Goal: Answer question/provide support: Share knowledge or assist other users

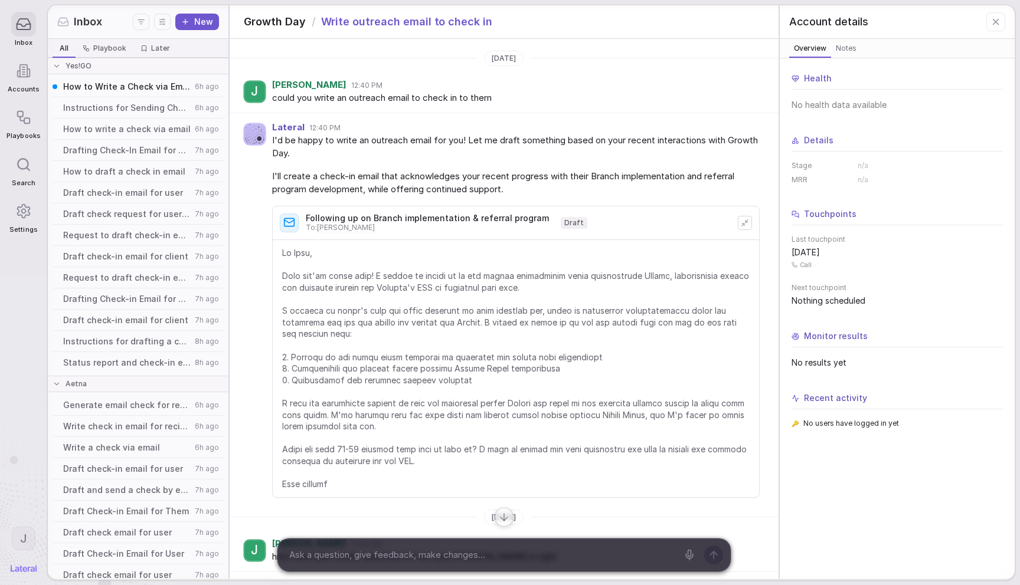
scroll to position [493, 0]
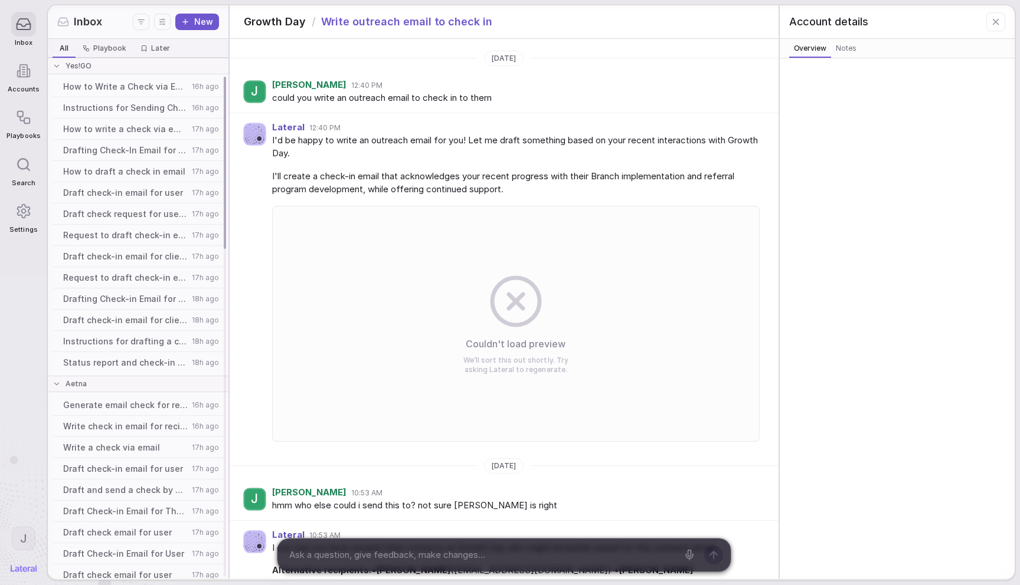
click at [108, 84] on span "How to Write a Check via Email" at bounding box center [125, 87] width 125 height 12
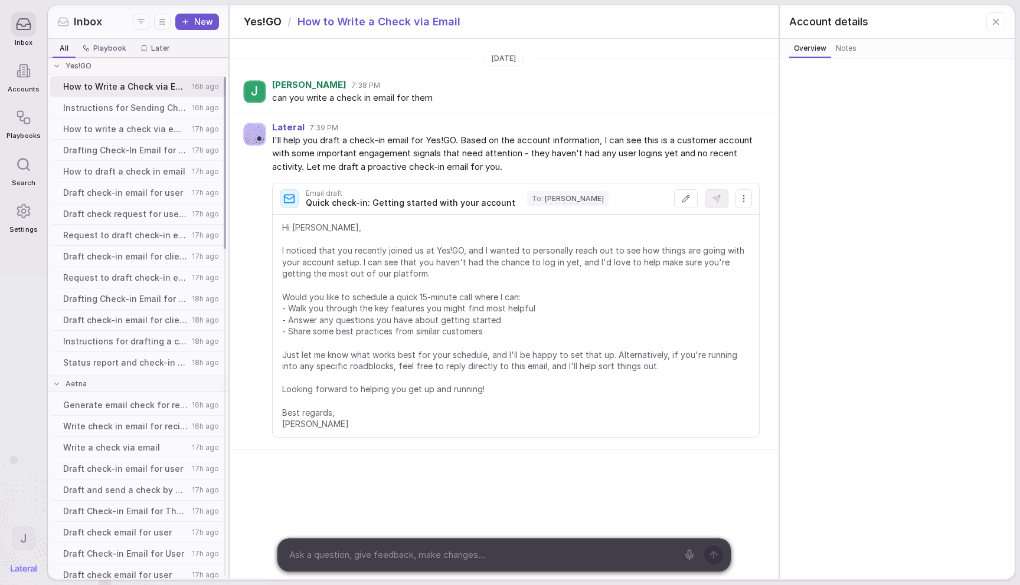
click at [116, 104] on span "Instructions for Sending Check by Email" at bounding box center [125, 108] width 125 height 12
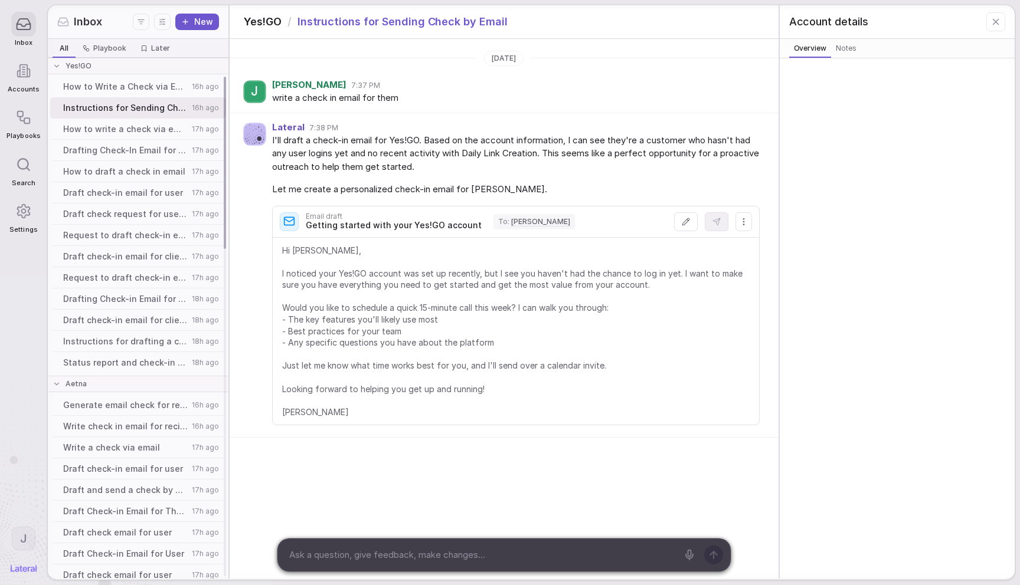
click at [122, 89] on span "How to Write a Check via Email" at bounding box center [125, 87] width 125 height 12
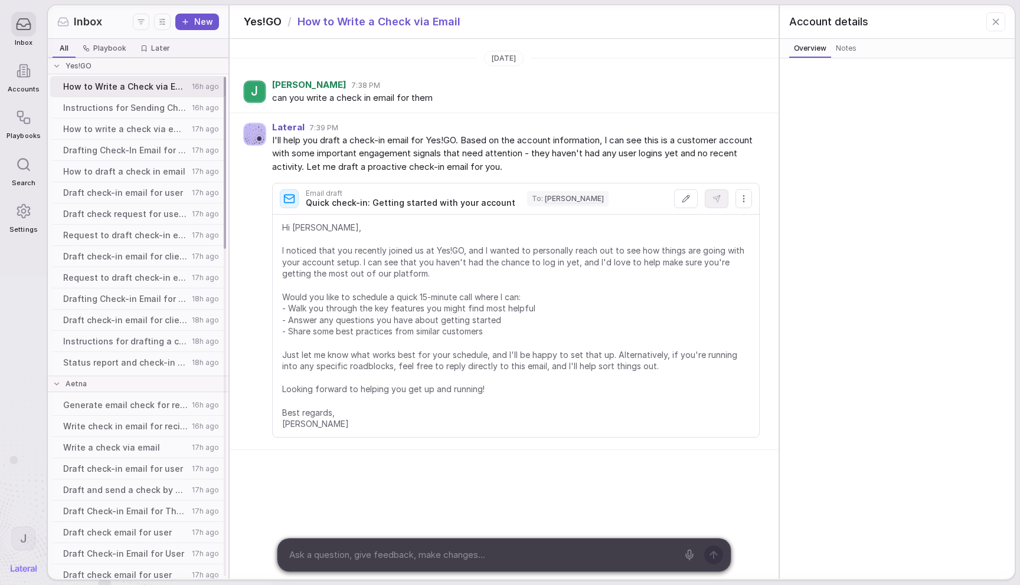
click at [110, 129] on span "How to write a check via email" at bounding box center [125, 129] width 125 height 12
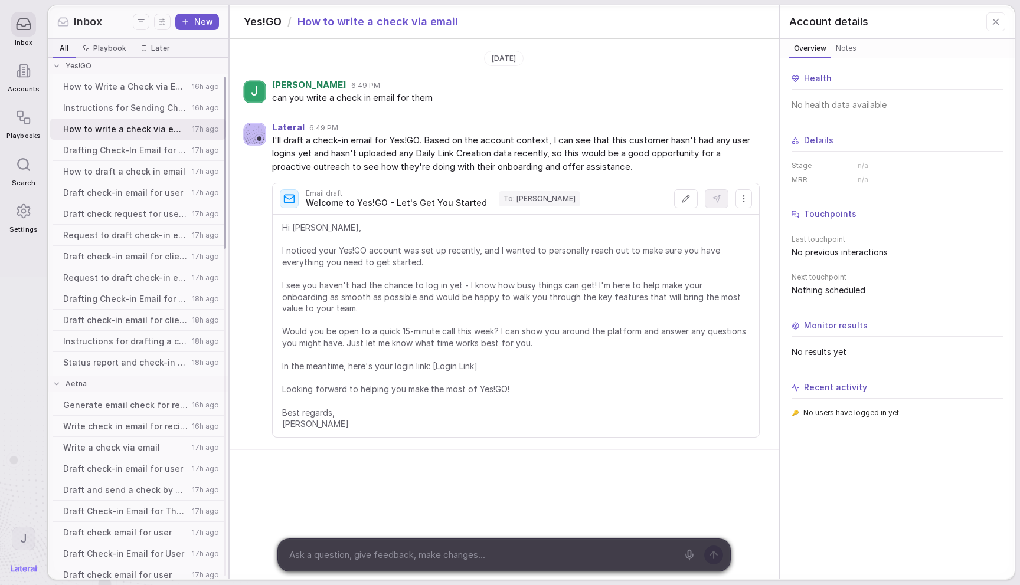
click at [119, 114] on div "Instructions for Sending Check by Email 16h ago" at bounding box center [138, 107] width 176 height 21
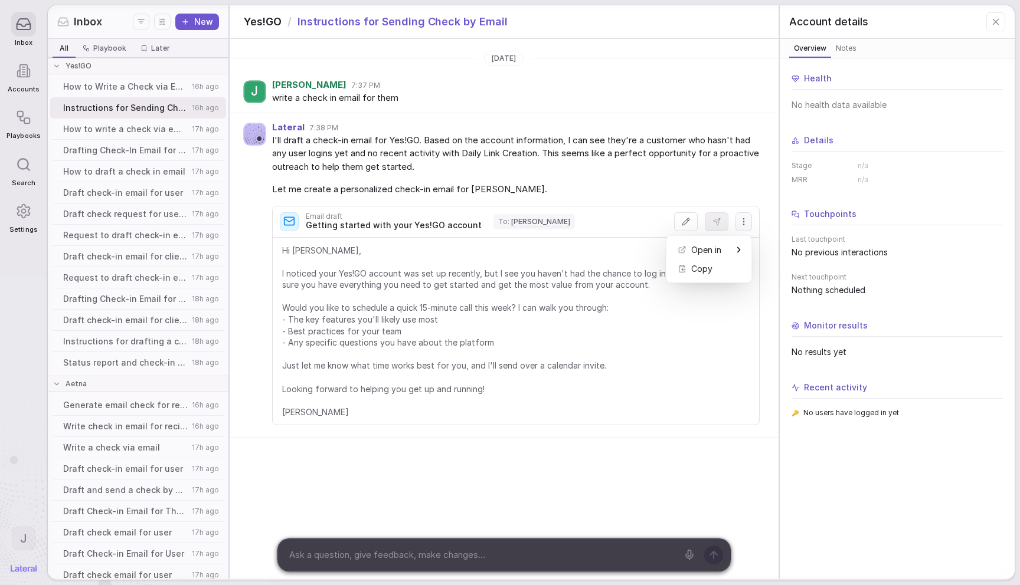
click at [746, 223] on html "Inbox Accounts Playbooks Search Settings J Inbox New All All Playbook Playbook …" at bounding box center [510, 292] width 1020 height 585
click at [664, 181] on html "Inbox Accounts Playbooks Search Settings J Inbox New All All Playbook Playbook …" at bounding box center [510, 292] width 1020 height 585
click at [739, 222] on html "Inbox Accounts Playbooks Search Settings J Inbox New All All Playbook Playbook …" at bounding box center [510, 292] width 1020 height 585
click at [712, 264] on div "Copy" at bounding box center [709, 269] width 76 height 19
drag, startPoint x: 614, startPoint y: 149, endPoint x: 617, endPoint y: 143, distance: 6.6
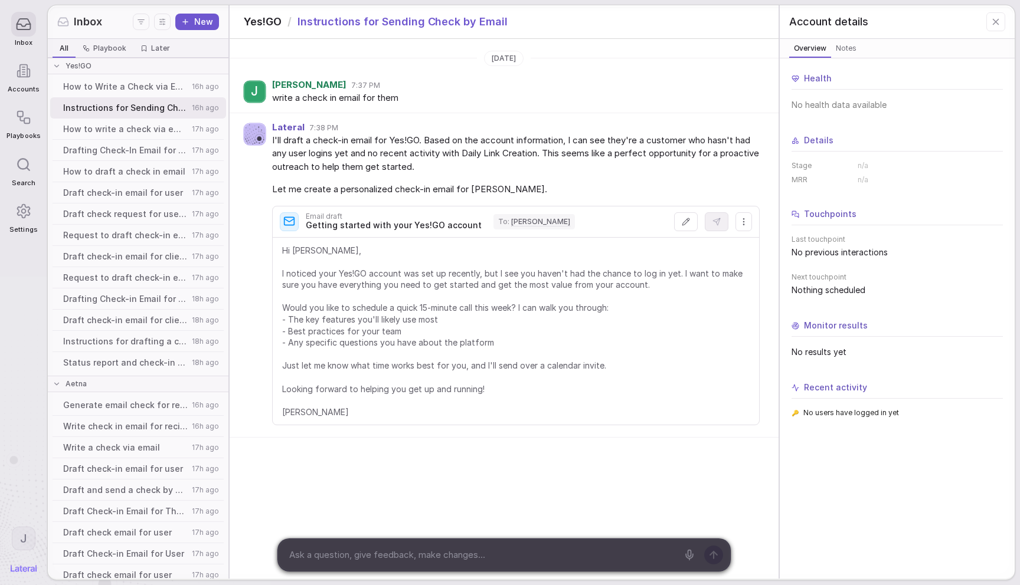
click at [620, 150] on span "I'll draft a check-in email for Yes!GO. Based on the account information, I can…" at bounding box center [515, 154] width 487 height 40
drag, startPoint x: 731, startPoint y: 176, endPoint x: 734, endPoint y: 212, distance: 36.1
click at [731, 176] on div "I'll draft a check-in email for Yes!GO. Based on the account information, I can…" at bounding box center [515, 165] width 487 height 63
click at [744, 217] on html "Inbox Accounts Playbooks Search Settings J Inbox New All All Playbook Playbook …" at bounding box center [510, 292] width 1020 height 585
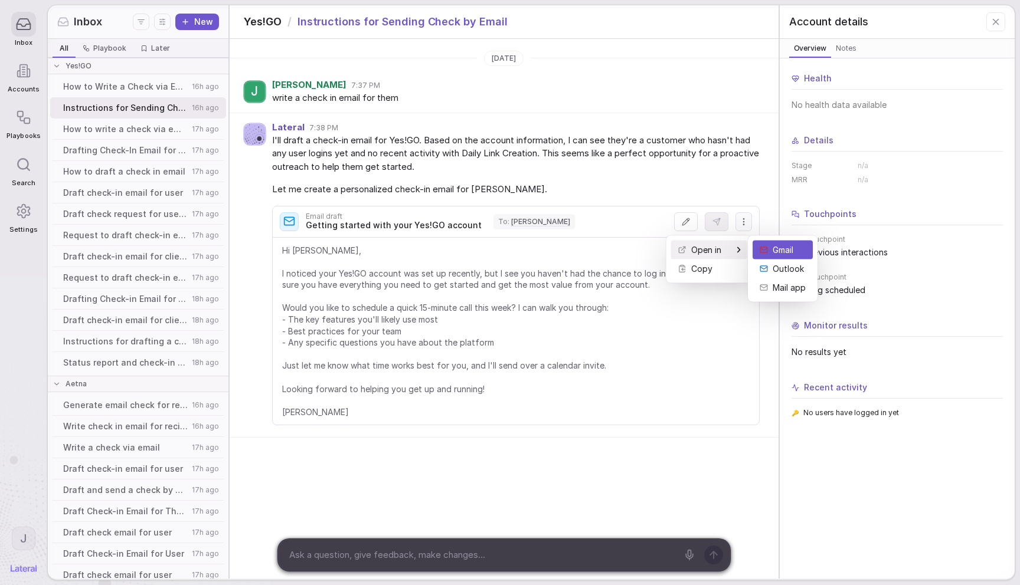
click at [798, 251] on div "Gmail" at bounding box center [782, 250] width 60 height 19
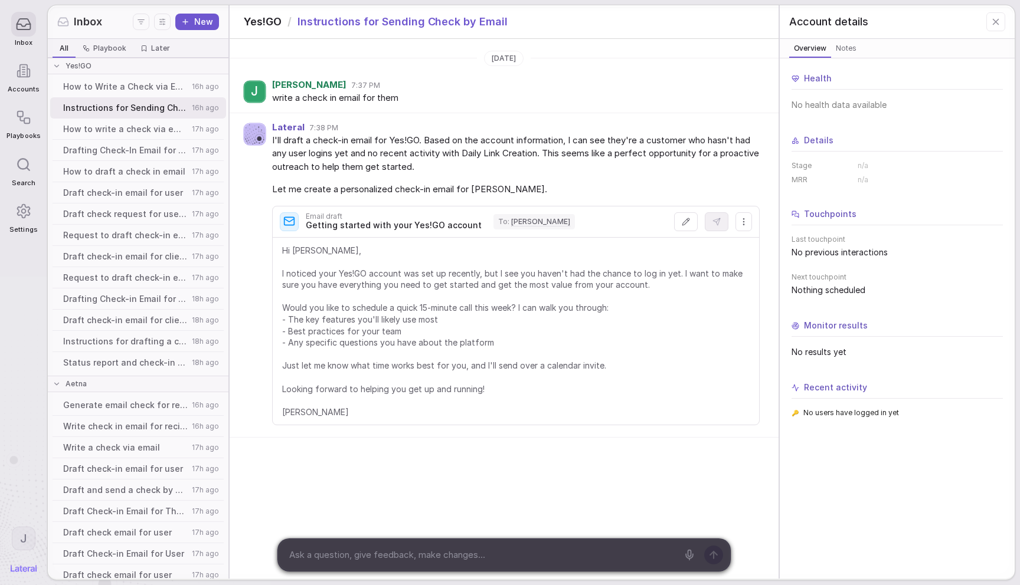
click at [643, 387] on span "Hi Michael, I noticed your Yes!GO account was set up recently, but I see you ha…" at bounding box center [515, 332] width 467 height 174
click at [644, 386] on span "Hi Michael, I noticed your Yes!GO account was set up recently, but I see you ha…" at bounding box center [515, 332] width 467 height 174
click at [684, 220] on icon at bounding box center [686, 222] width 8 height 8
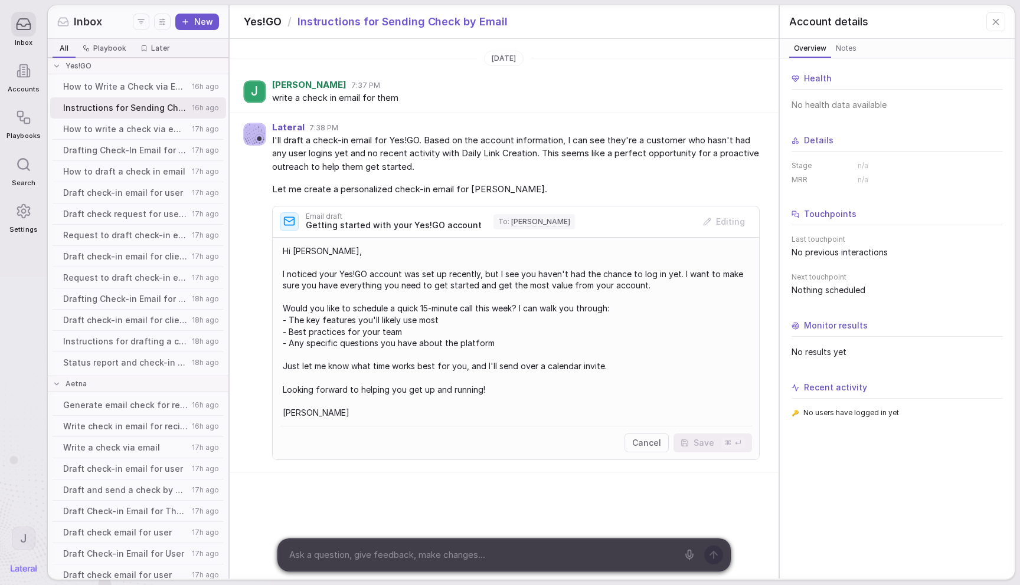
click at [348, 416] on textarea "Hi Michael, I noticed your Yes!GO account was set up recently, but I see you ha…" at bounding box center [515, 332] width 485 height 188
type textarea "Hi [PERSON_NAME], I noticed your Yes!GO account was set up recently, but I see …"
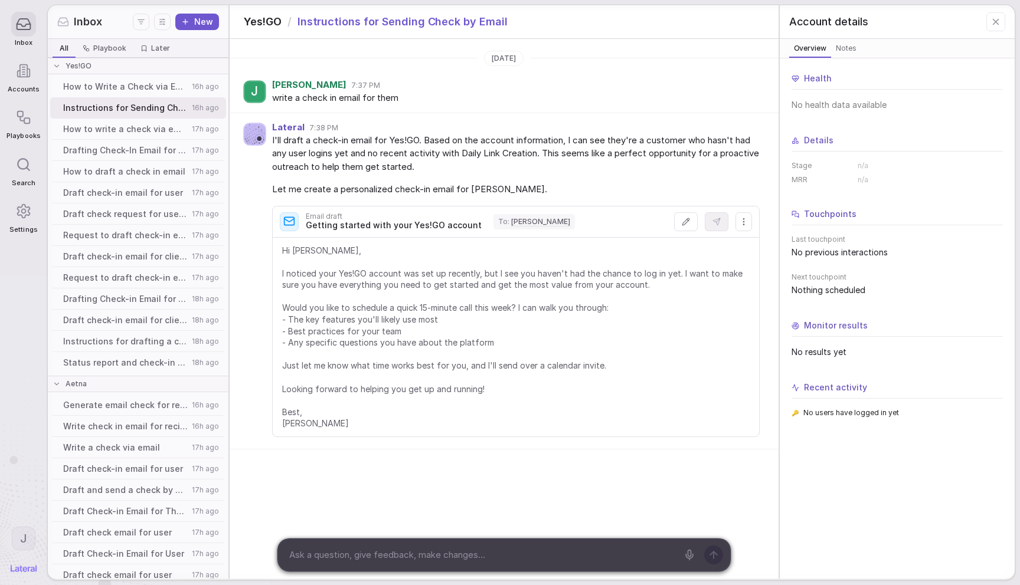
drag, startPoint x: 681, startPoint y: 269, endPoint x: 686, endPoint y: 252, distance: 17.2
click at [681, 269] on span "Hi [PERSON_NAME], I noticed your Yes!GO account was set up recently, but I see …" at bounding box center [515, 337] width 467 height 185
click at [585, 318] on span "Hi [PERSON_NAME], I noticed your Yes!GO account was set up recently, but I see …" at bounding box center [515, 337] width 467 height 185
click at [689, 145] on span "I'll draft a check-in email for Yes!GO. Based on the account information, I can…" at bounding box center [515, 154] width 487 height 40
